Goal: Task Accomplishment & Management: Manage account settings

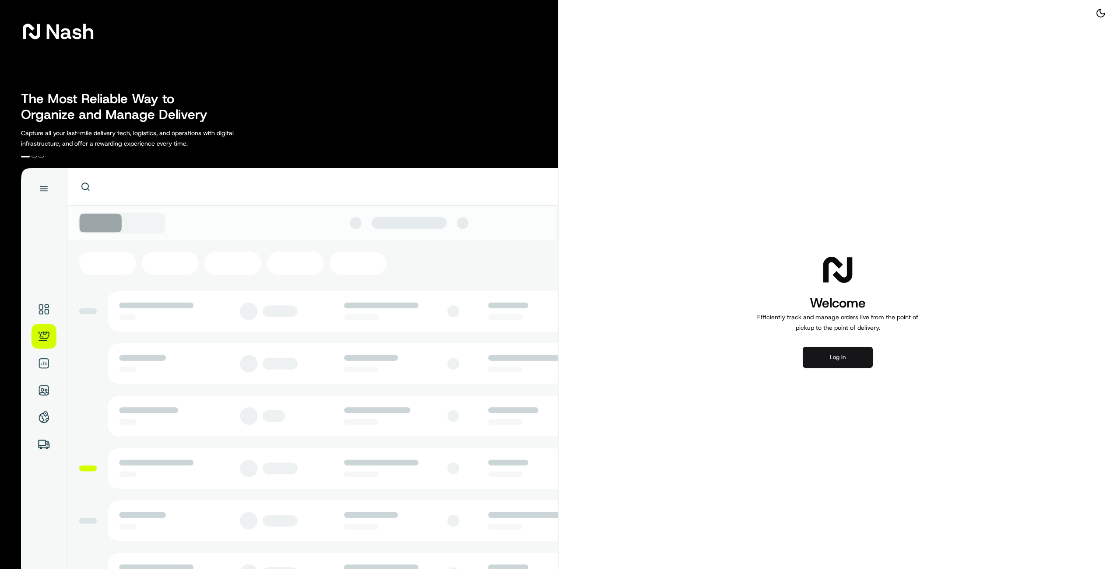
click at [849, 362] on button "Log in" at bounding box center [838, 357] width 70 height 21
